Goal: Information Seeking & Learning: Learn about a topic

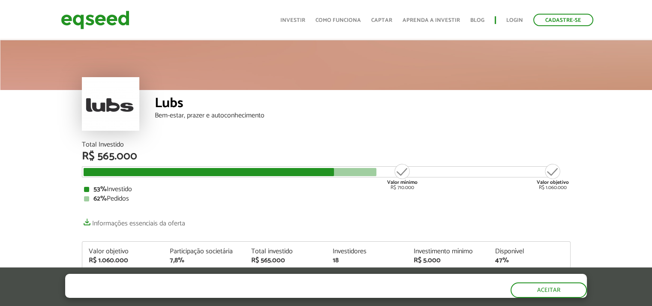
scroll to position [45, 0]
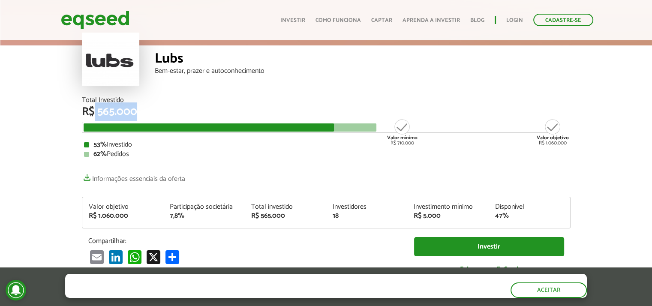
drag, startPoint x: 95, startPoint y: 111, endPoint x: 142, endPoint y: 108, distance: 47.2
click at [142, 108] on div "R$ 565.000" at bounding box center [326, 111] width 488 height 11
drag, startPoint x: 402, startPoint y: 146, endPoint x: 426, endPoint y: 145, distance: 23.6
click at [426, 145] on div "Total Investido R$ 565.000 Valor mínimo R$ 710.000 Valor objetivo R$ 1.060.000 …" at bounding box center [326, 127] width 488 height 61
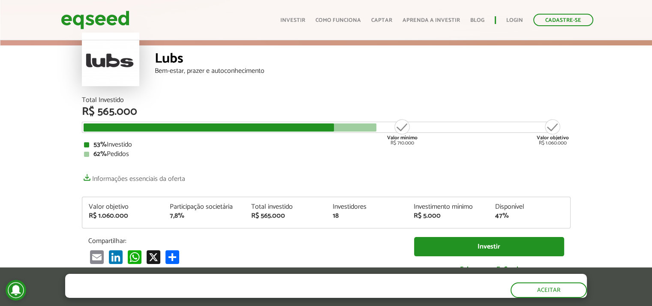
click at [559, 152] on div "62% Pedidos" at bounding box center [326, 154] width 484 height 7
drag, startPoint x: 545, startPoint y: 142, endPoint x: 584, endPoint y: 144, distance: 39.0
click at [584, 144] on article "Lubs Bem-estar, prazer e autoconhecimento Total Investido R$ 565.000 Valor míni…" at bounding box center [326, 288] width 652 height 589
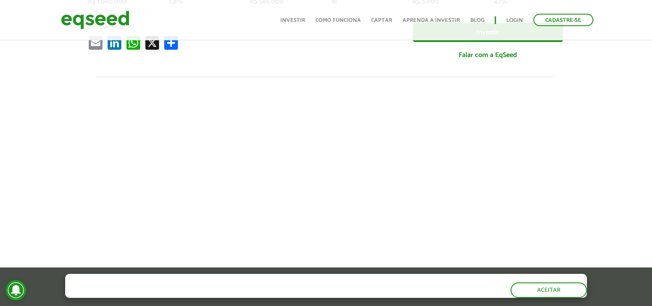
scroll to position [275, 1]
